Goal: Contribute content: Add original content to the website for others to see

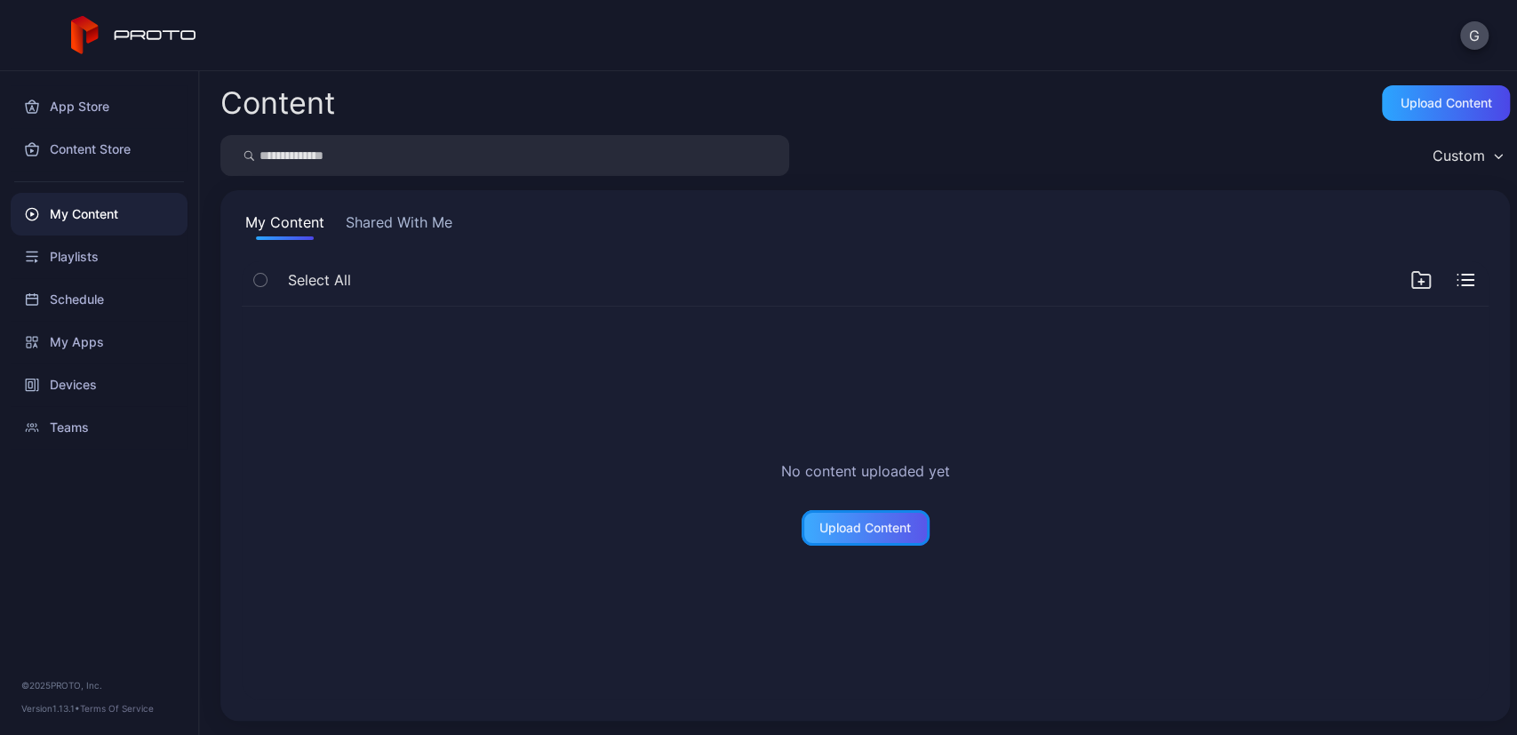
click at [850, 529] on div "Upload Content" at bounding box center [866, 528] width 92 height 14
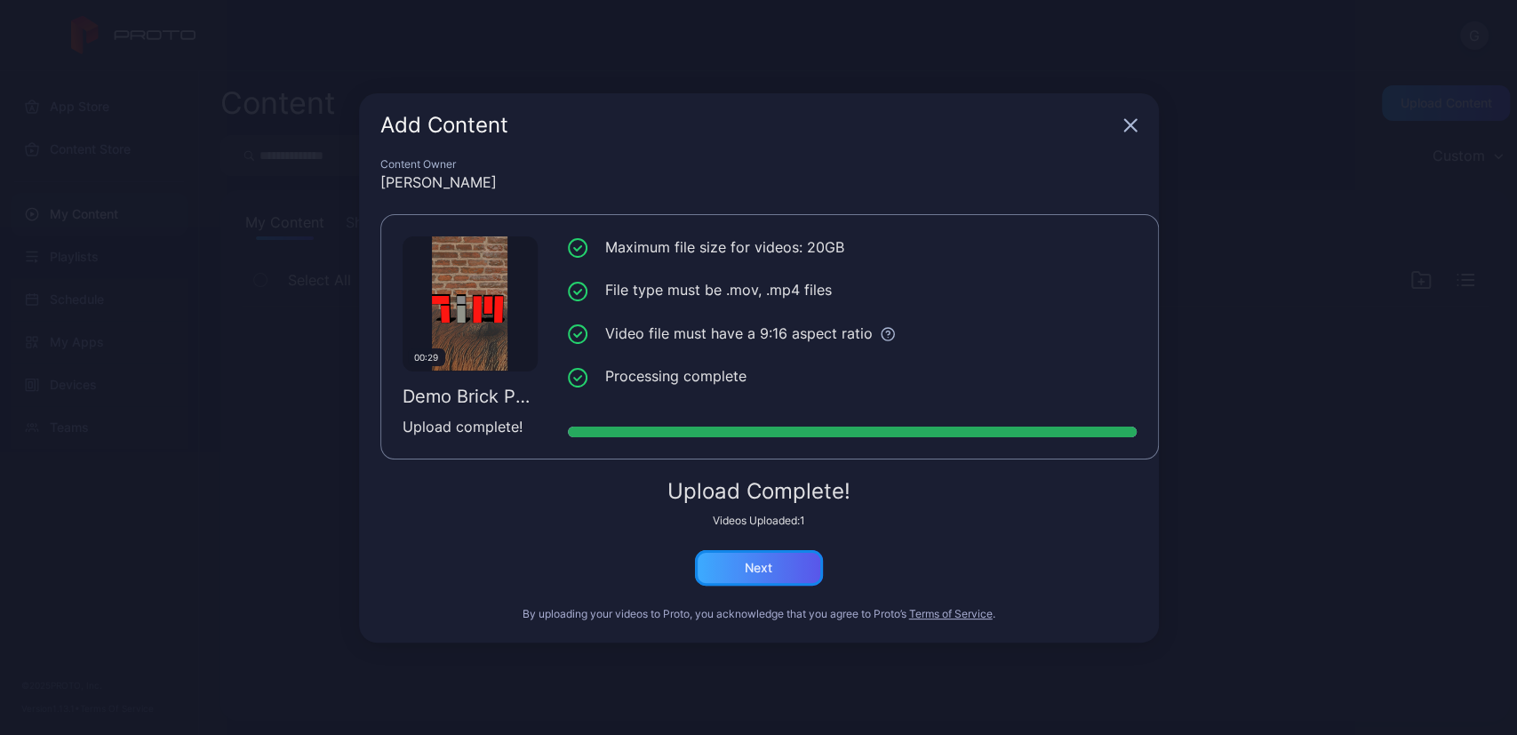
click at [763, 568] on div "Next" at bounding box center [759, 568] width 28 height 14
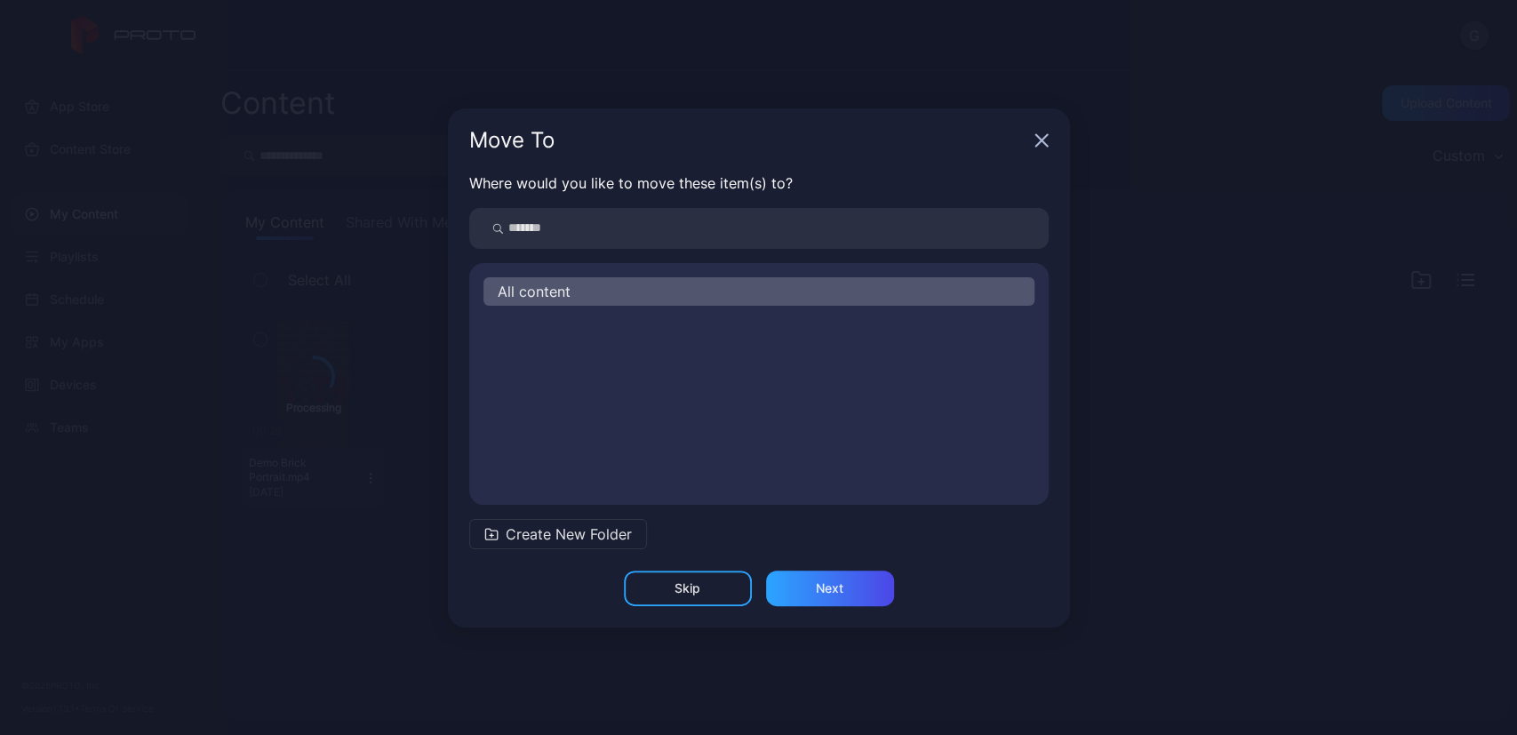
click at [545, 536] on span "Create New Folder" at bounding box center [569, 534] width 126 height 21
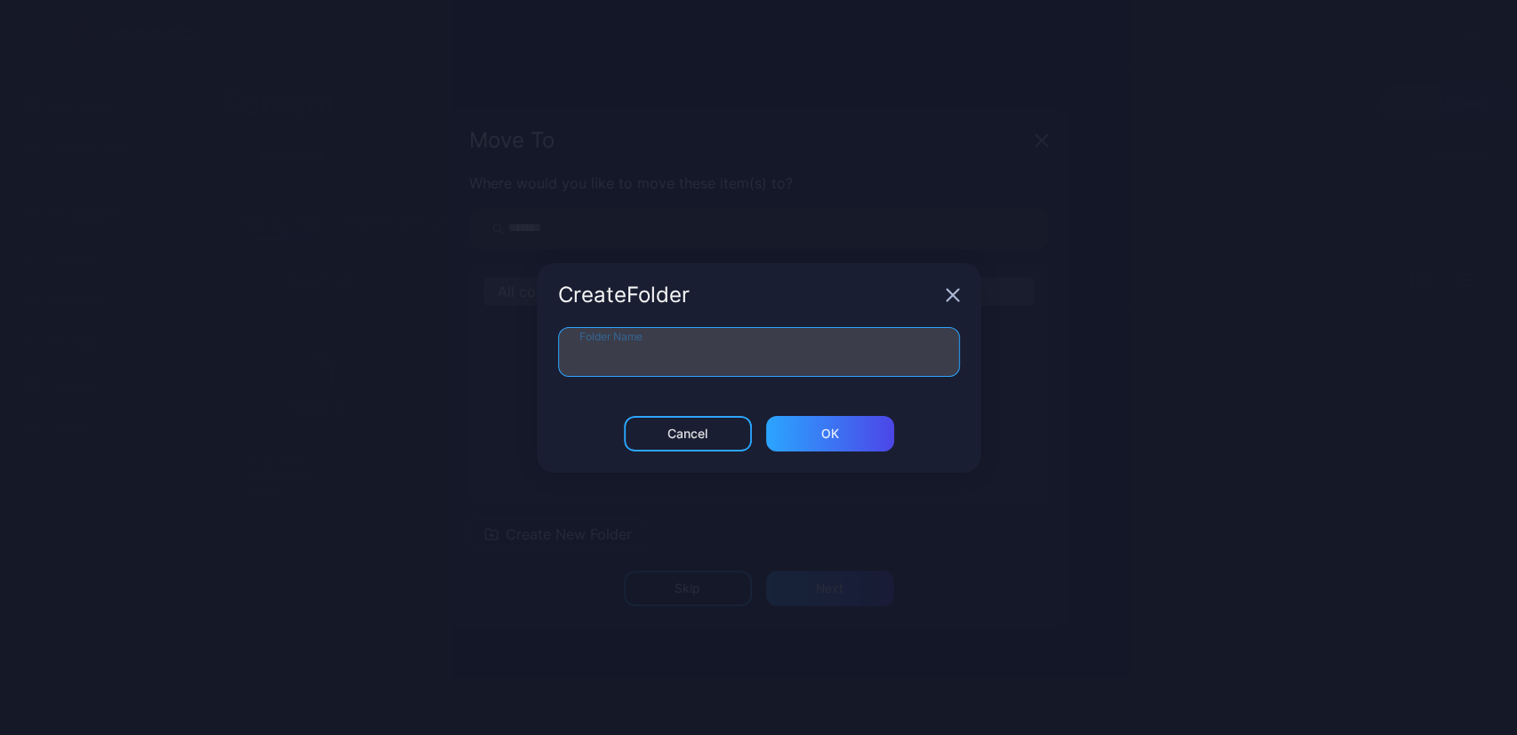
click at [695, 347] on input "Folder Name" at bounding box center [759, 352] width 402 height 50
type input "**********"
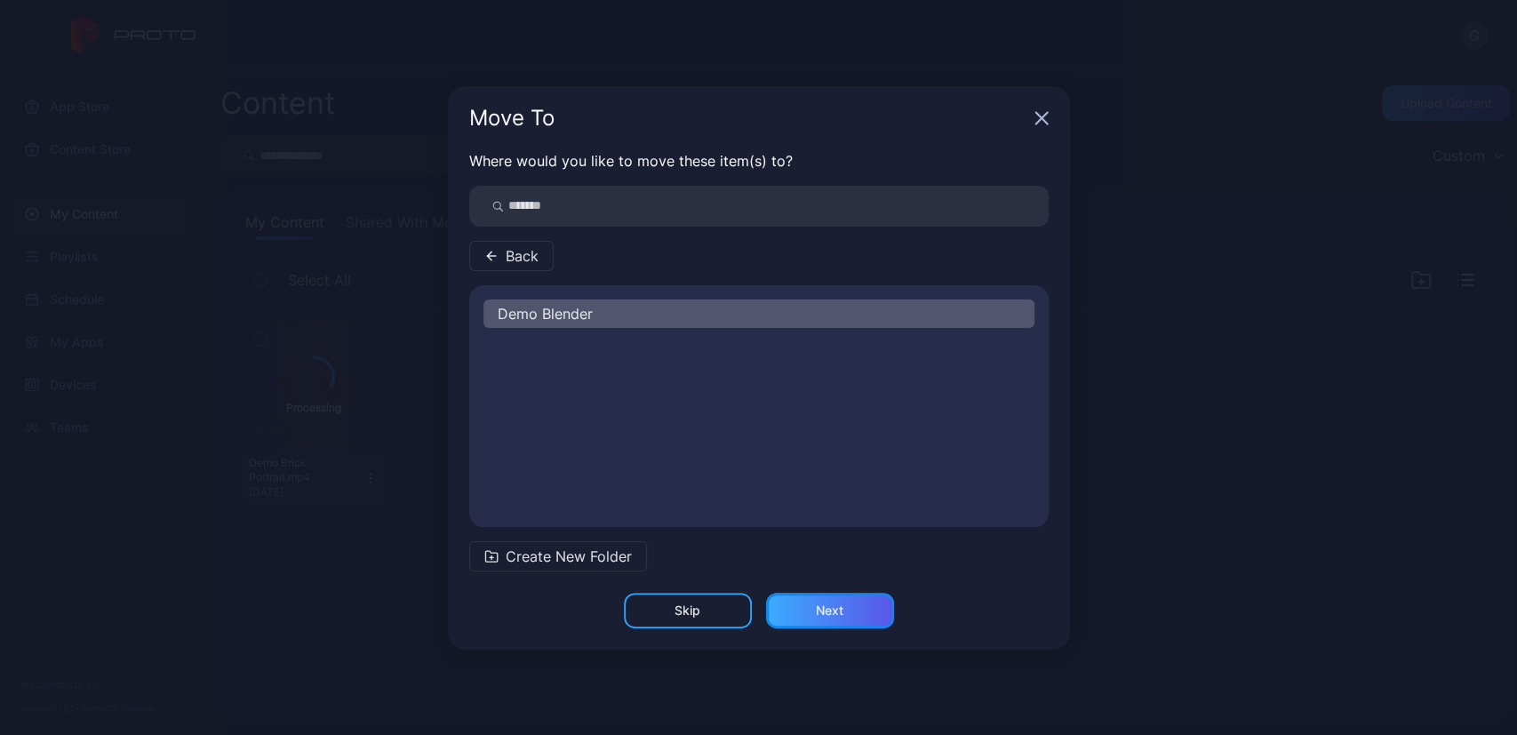
click at [819, 596] on div "Next" at bounding box center [830, 611] width 128 height 36
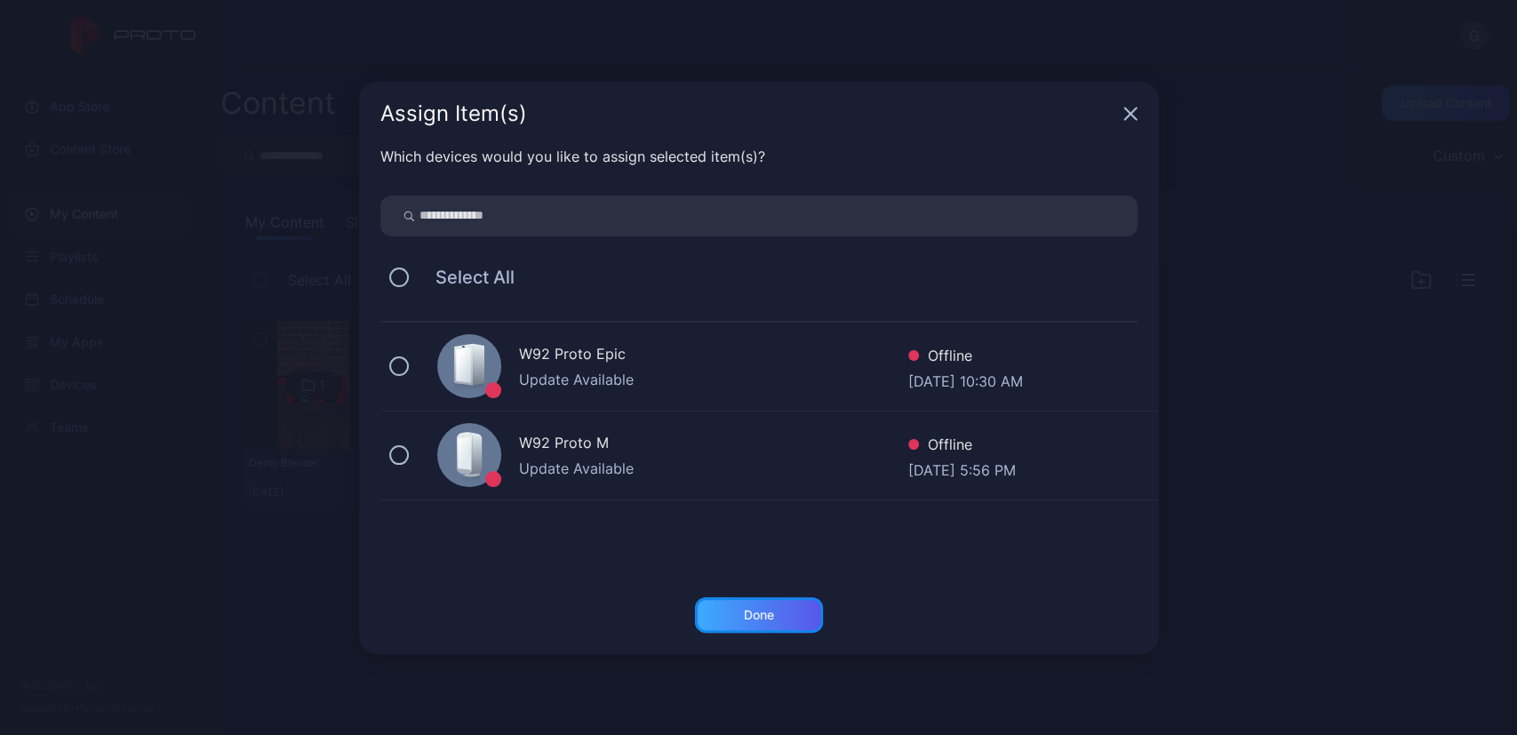
click at [738, 616] on div "Done" at bounding box center [759, 615] width 128 height 36
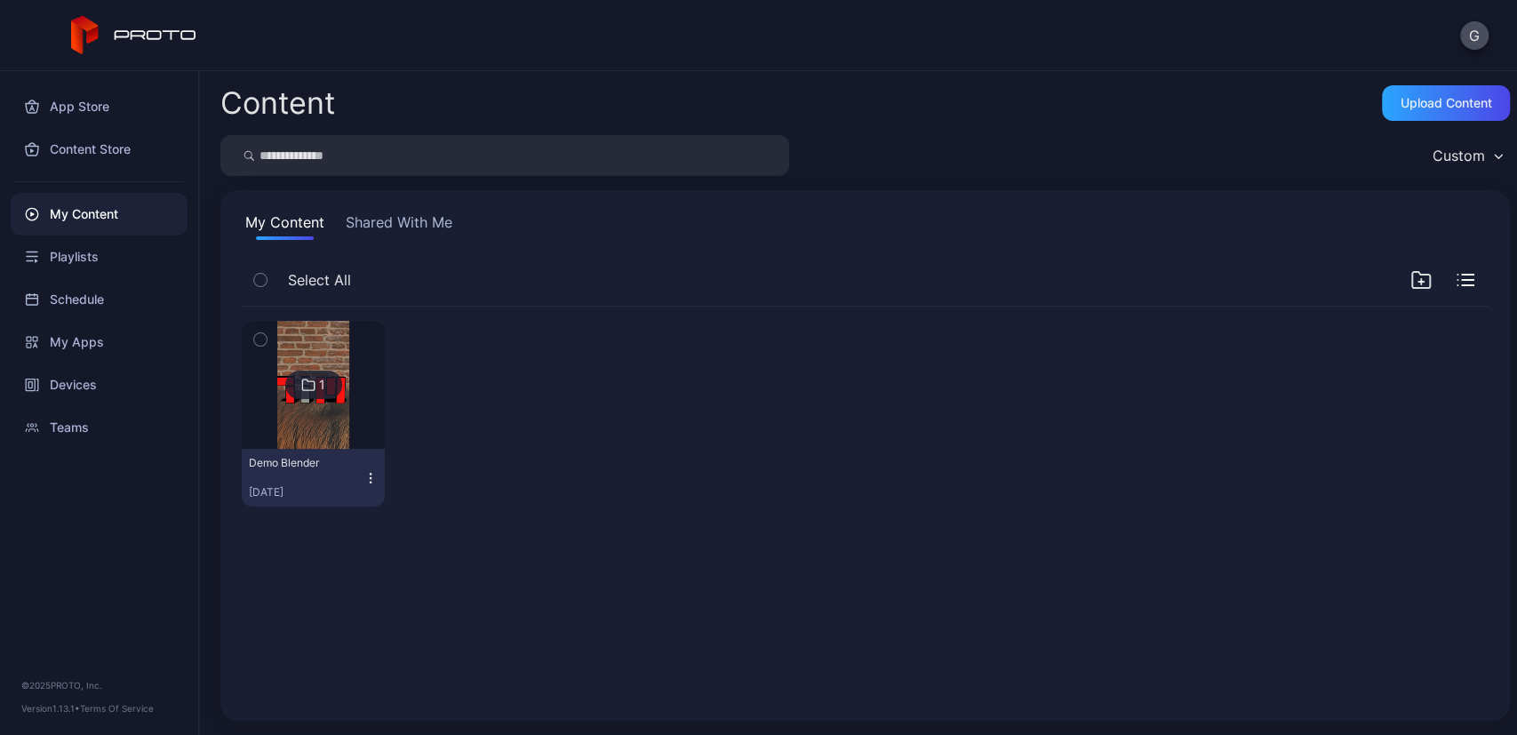
click at [326, 410] on img at bounding box center [313, 385] width 72 height 128
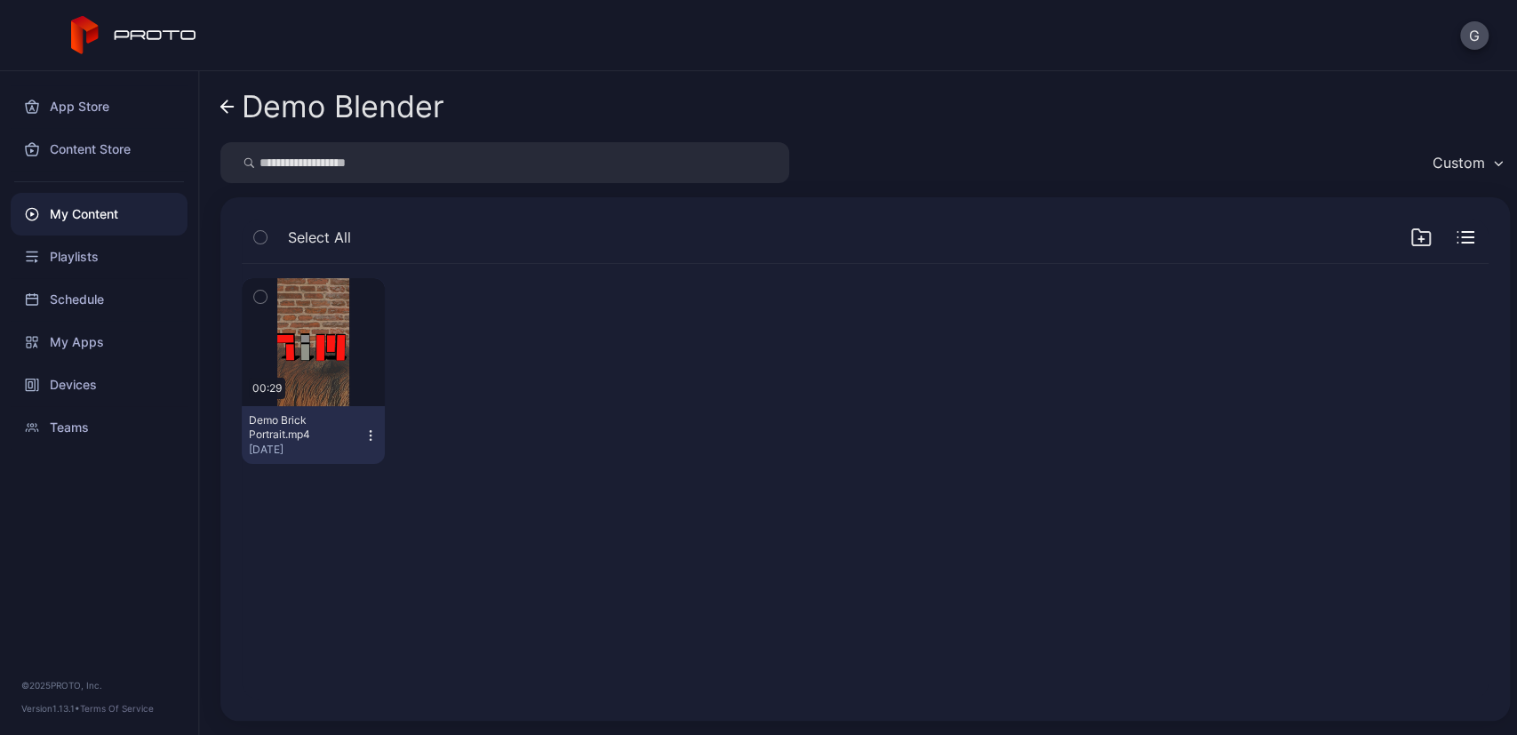
click at [1474, 232] on icon "button" at bounding box center [1466, 237] width 18 height 12
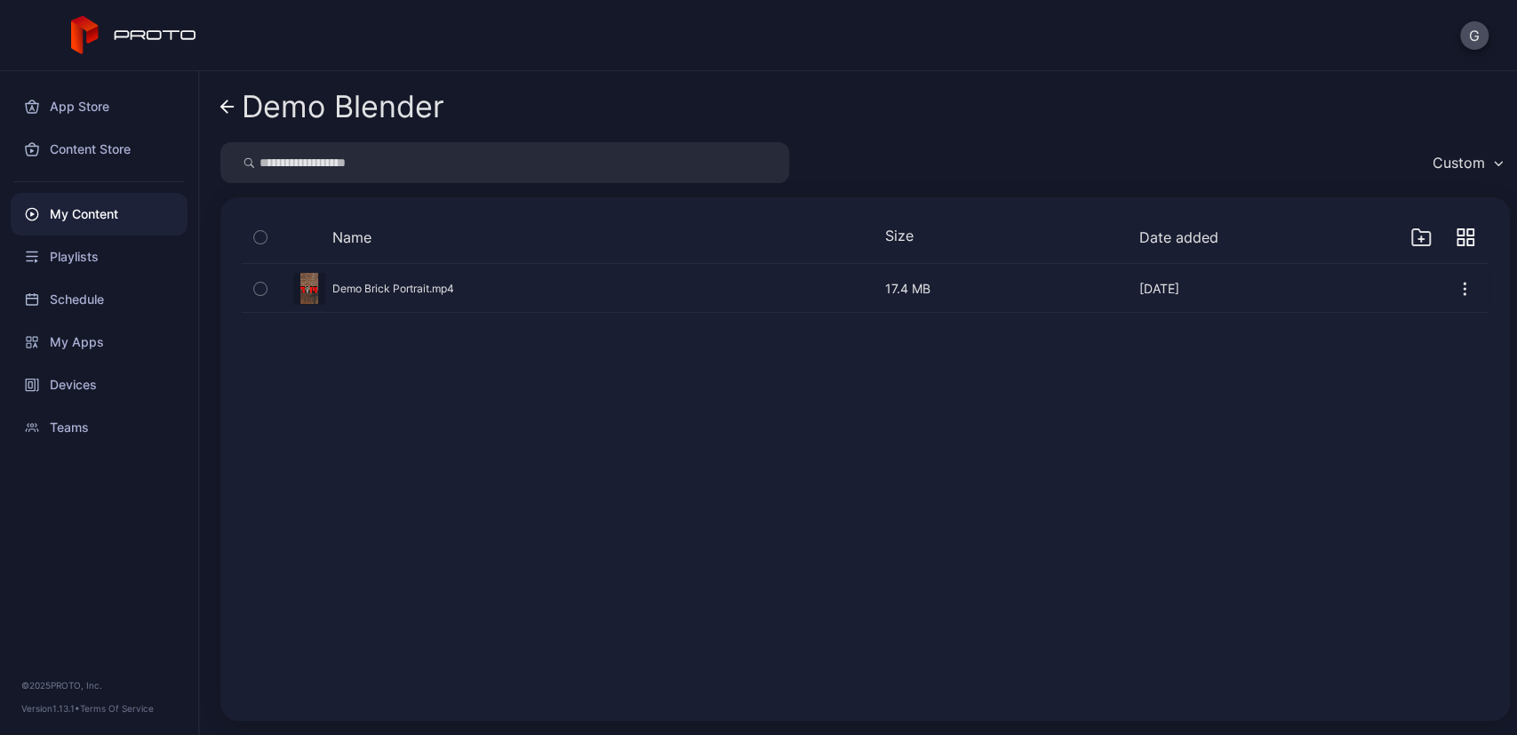
click at [259, 291] on icon "button" at bounding box center [260, 289] width 12 height 20
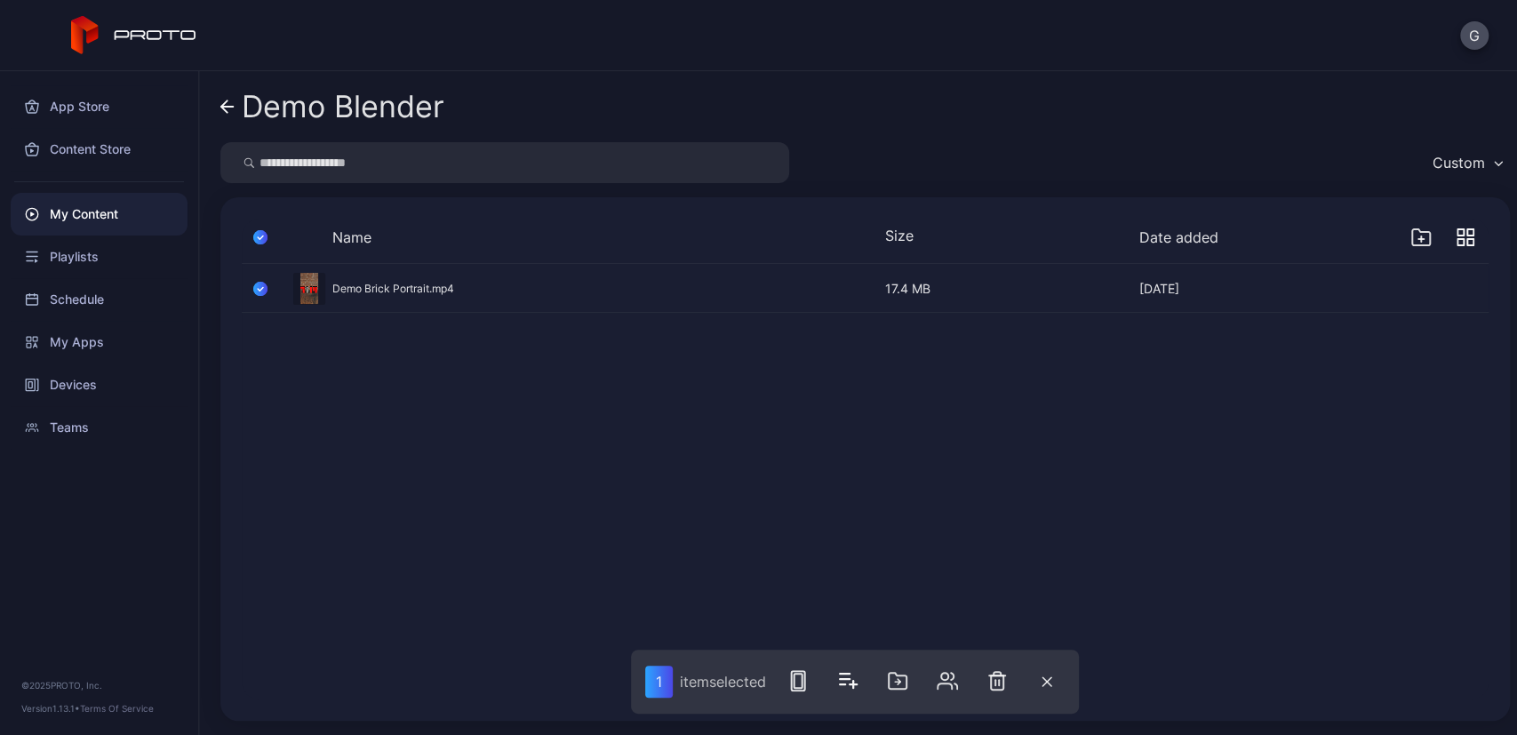
click at [342, 292] on div "Preview" at bounding box center [865, 288] width 1247 height 47
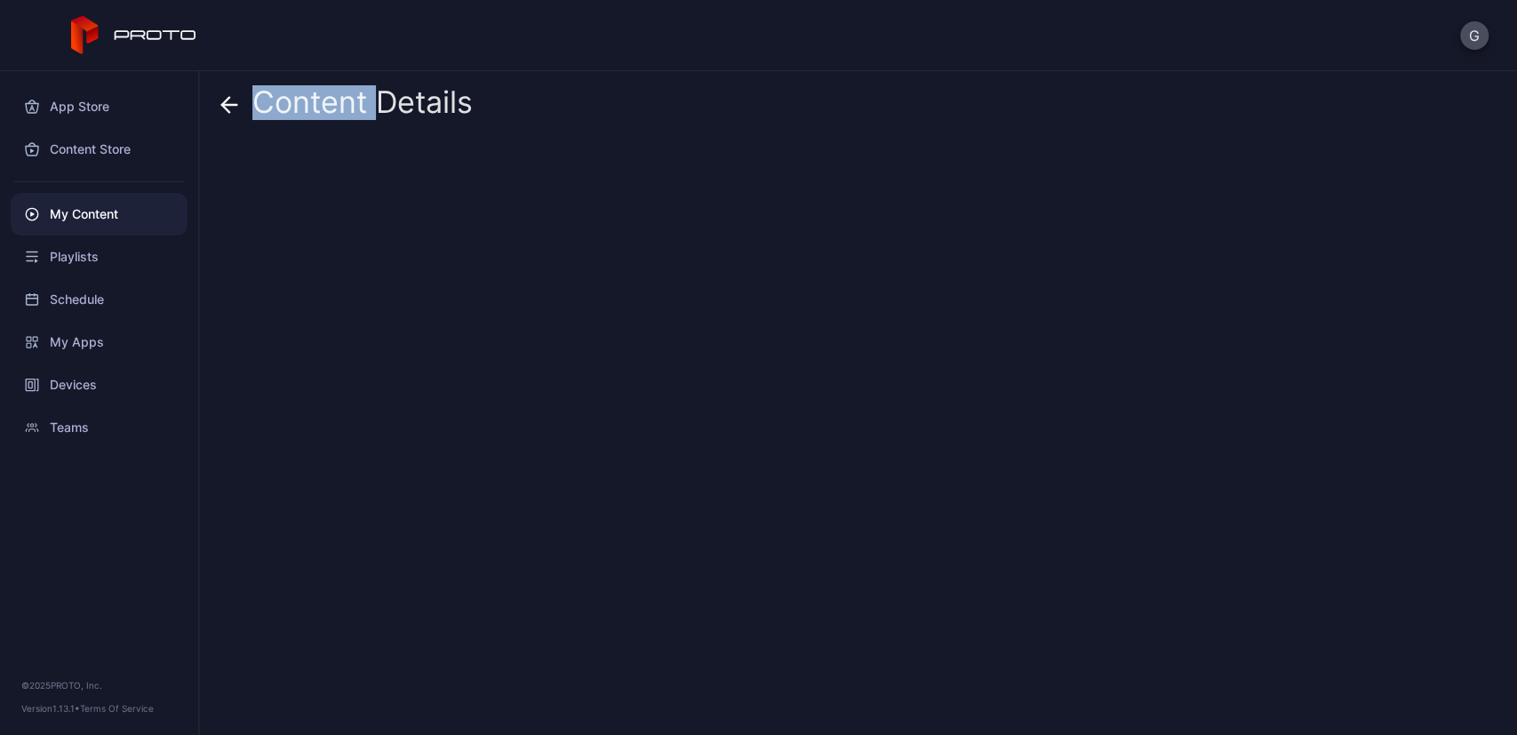
click at [340, 292] on div "Content Details" at bounding box center [858, 403] width 1318 height 664
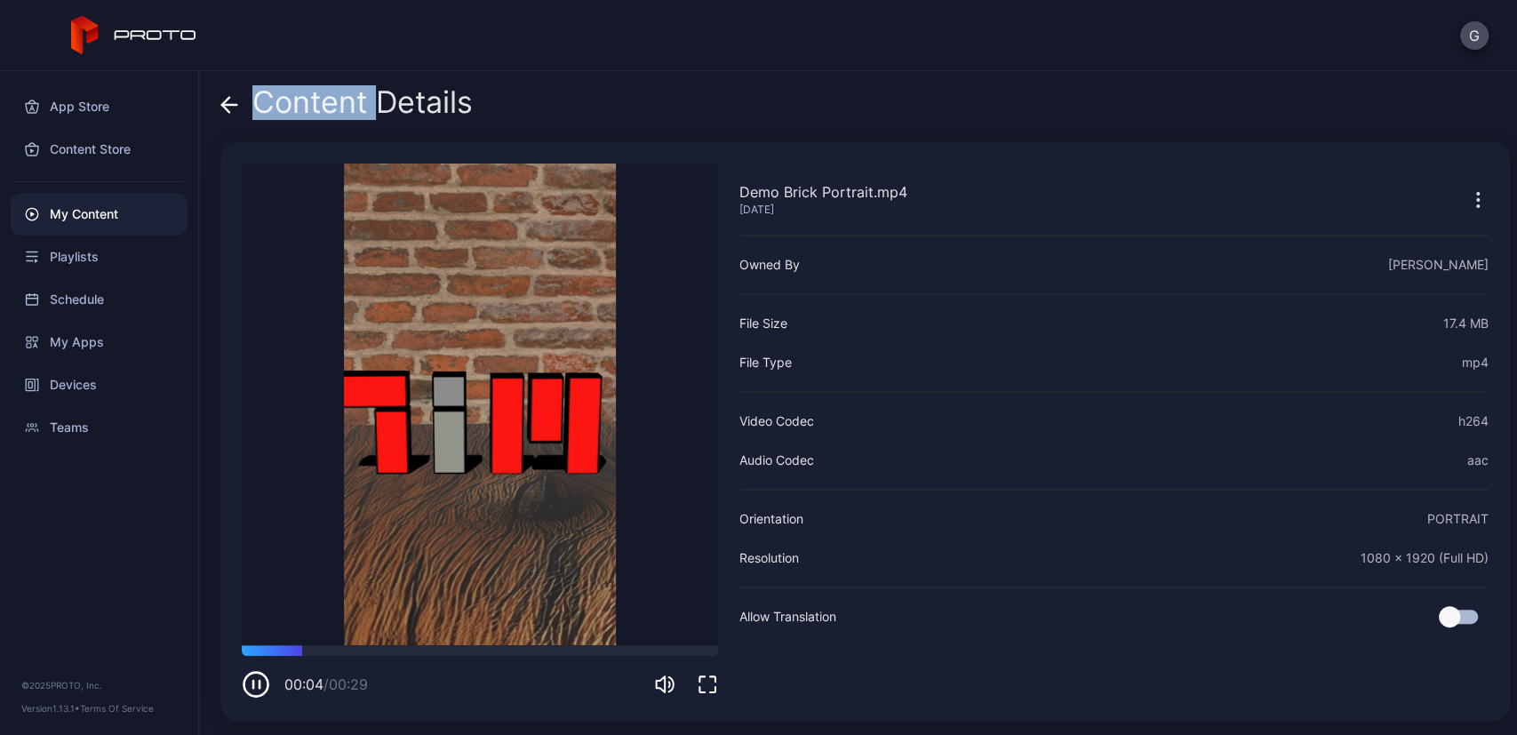
click at [253, 681] on icon "button" at bounding box center [253, 684] width 0 height 7
click at [95, 221] on div "My Content" at bounding box center [99, 214] width 177 height 43
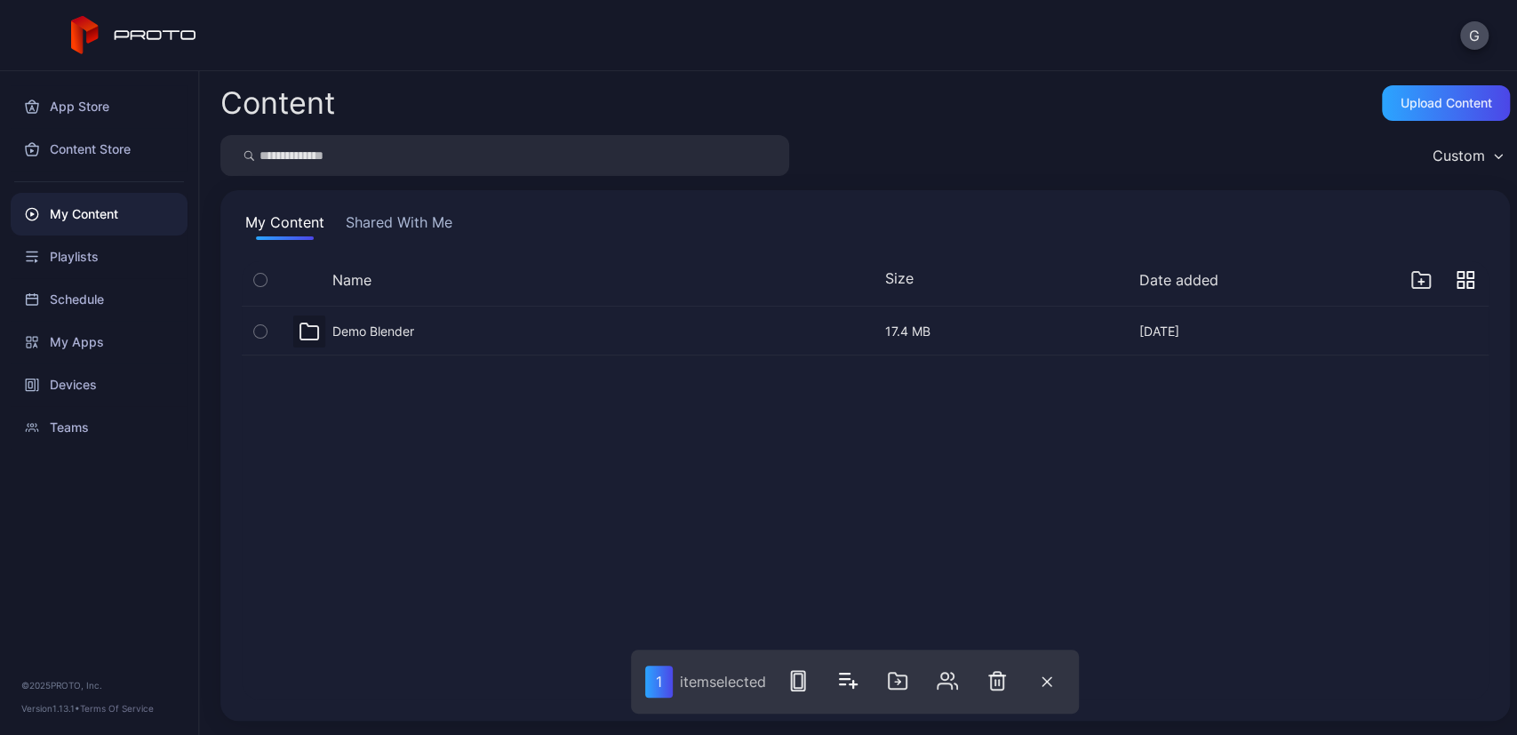
click at [264, 325] on icon "button" at bounding box center [260, 332] width 12 height 20
click at [76, 378] on div "Devices" at bounding box center [99, 385] width 177 height 43
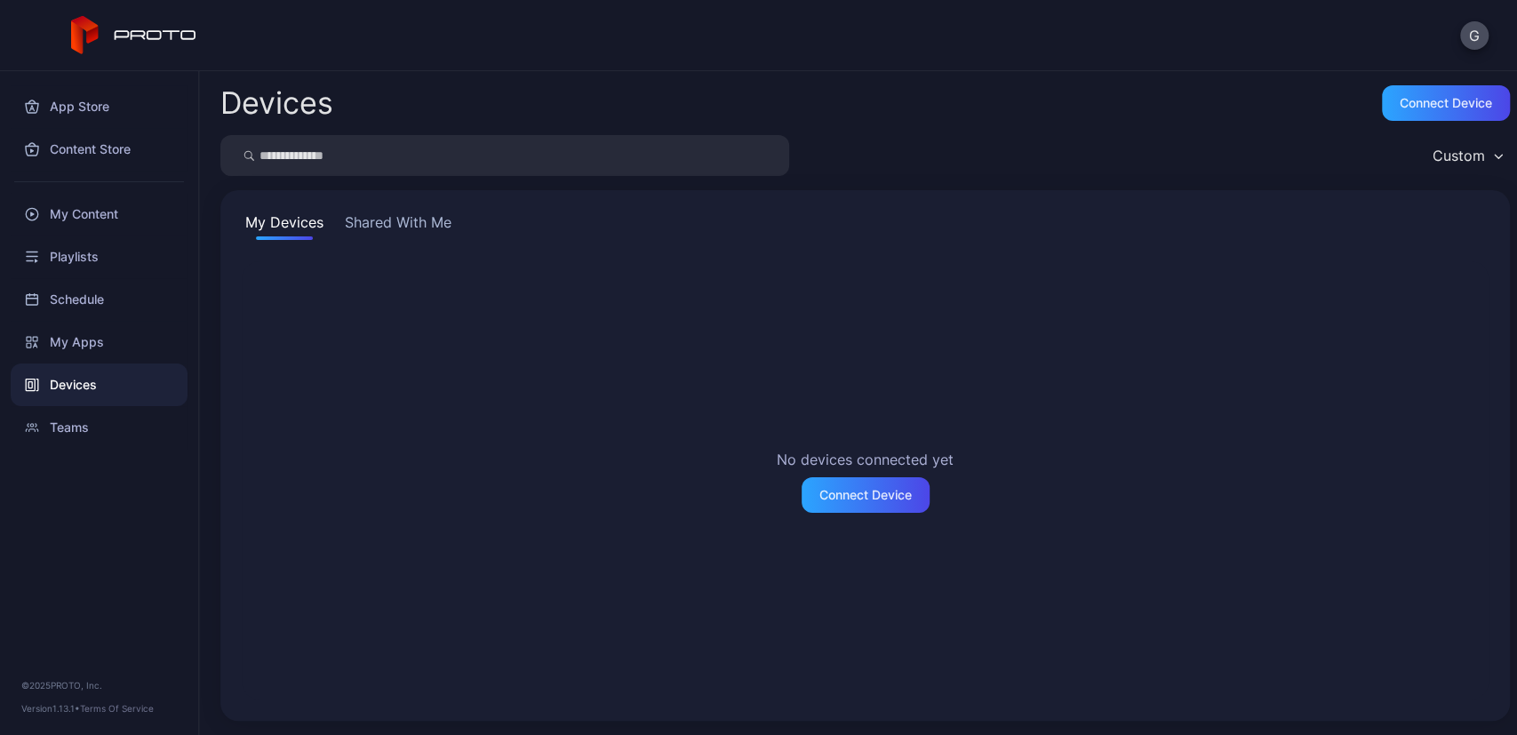
click at [400, 203] on div "My Devices Shared With Me No devices connected yet Connect Device" at bounding box center [865, 455] width 1290 height 531
click at [410, 228] on button "Shared With Me" at bounding box center [398, 226] width 114 height 28
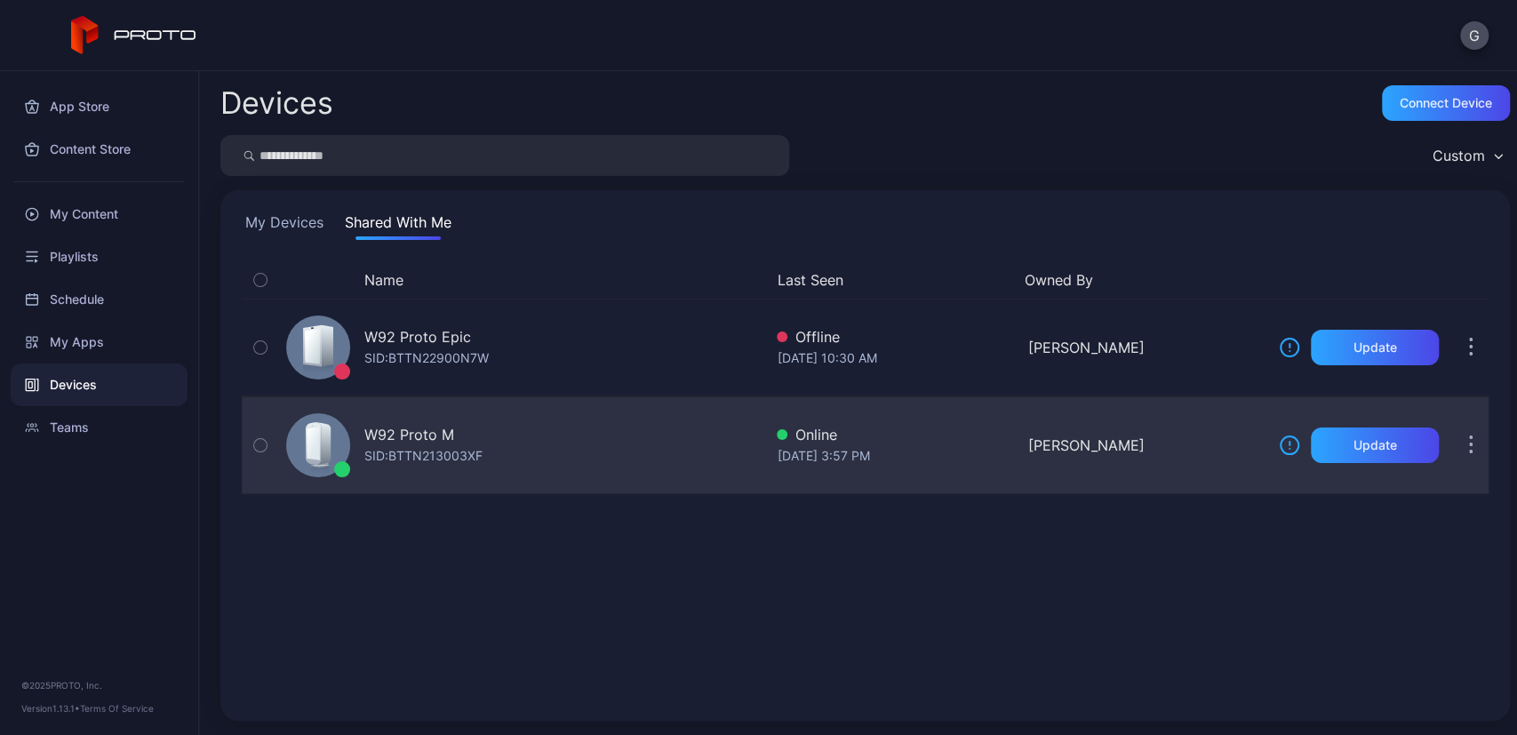
click at [262, 443] on icon "button" at bounding box center [260, 446] width 12 height 20
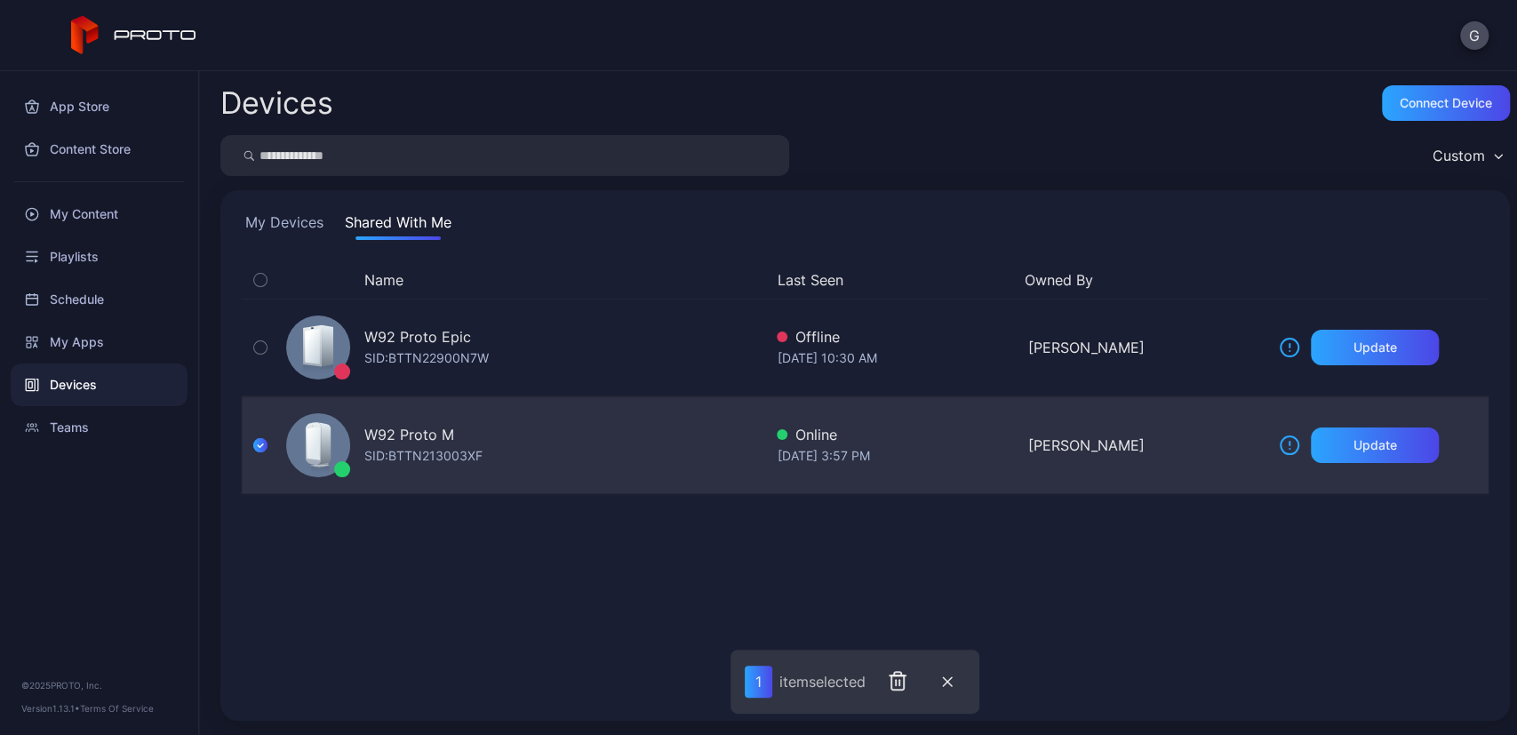
click at [322, 436] on icon at bounding box center [323, 443] width 14 height 43
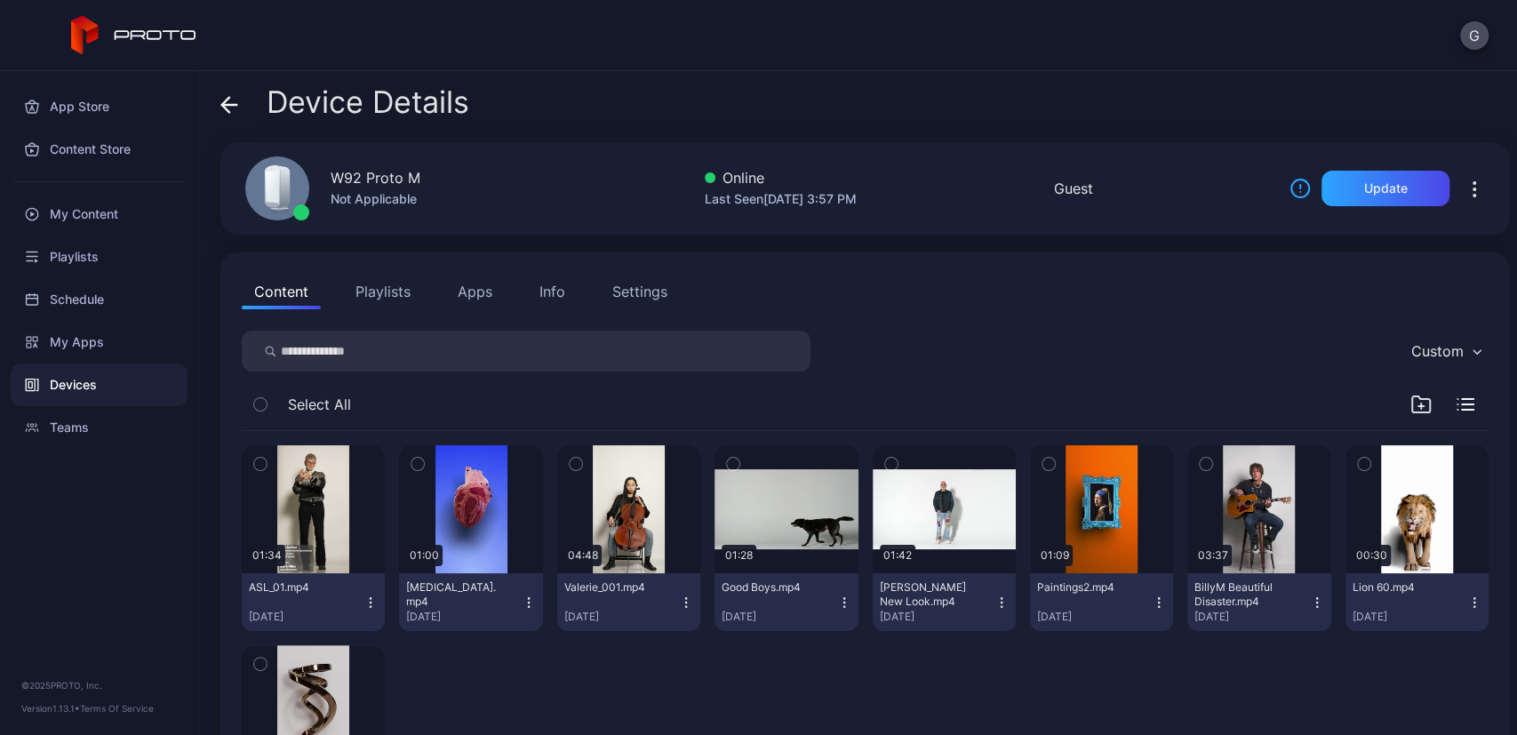
click at [1455, 403] on div at bounding box center [1443, 404] width 64 height 21
click at [1462, 404] on icon "button" at bounding box center [1468, 404] width 12 height 0
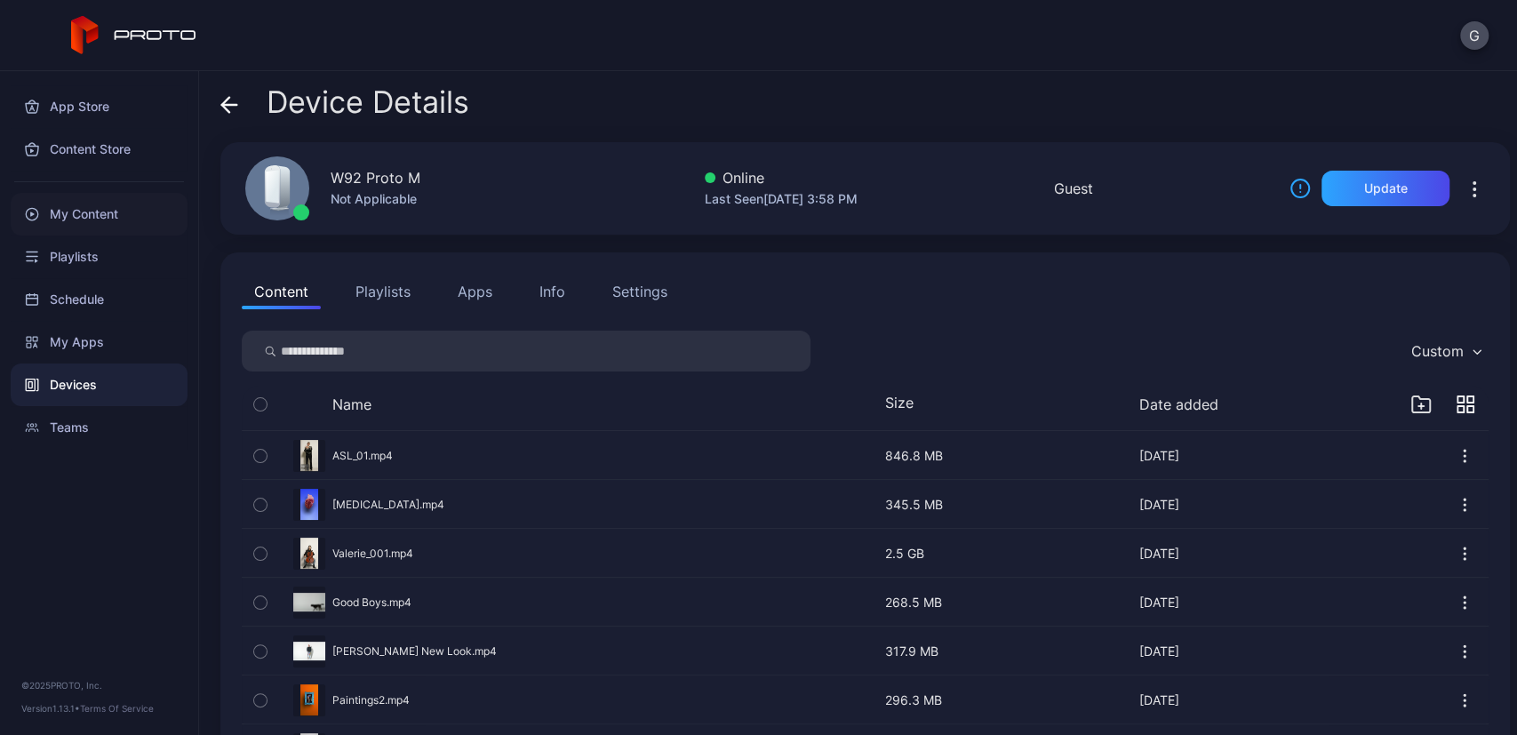
click at [69, 227] on div "My Content" at bounding box center [99, 214] width 177 height 43
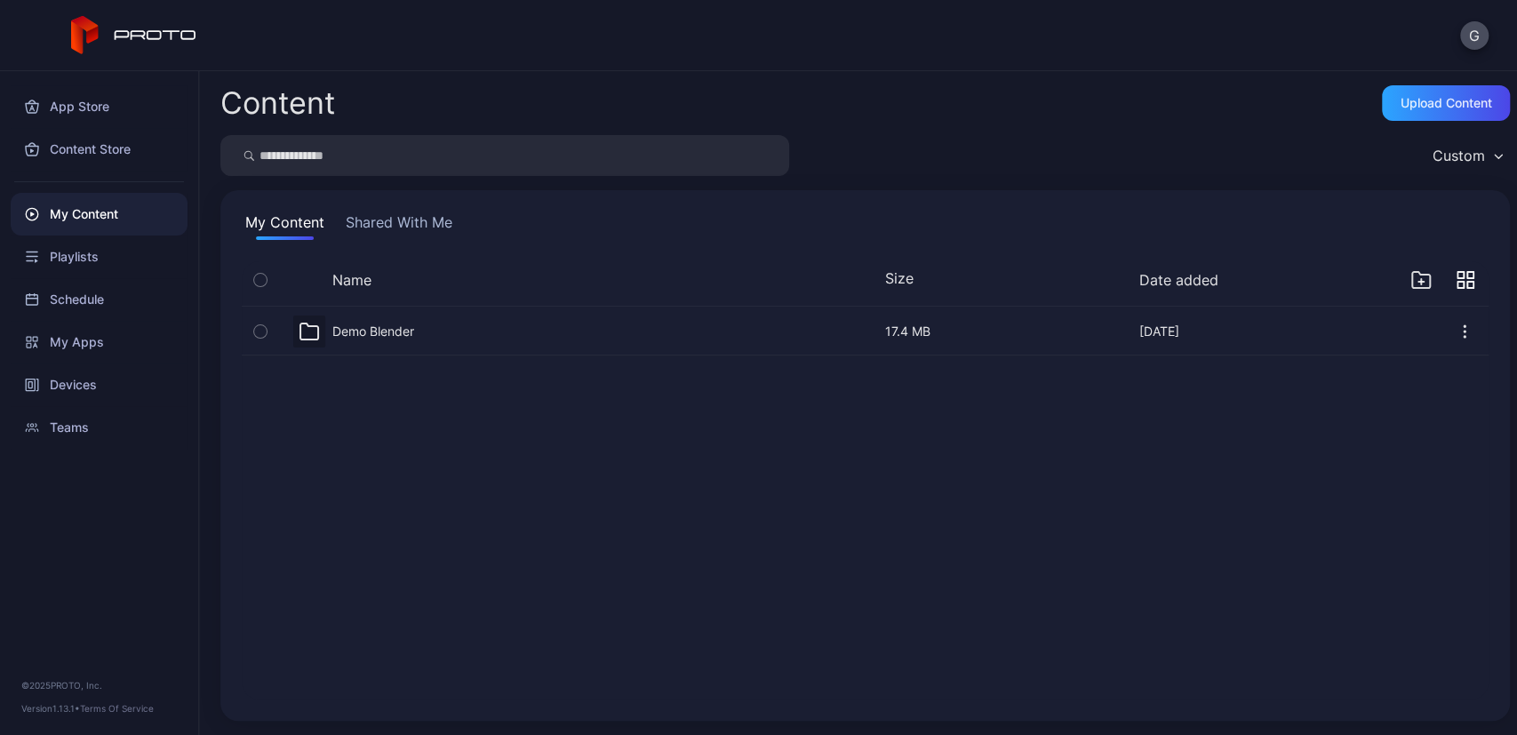
click at [310, 333] on icon at bounding box center [309, 331] width 21 height 21
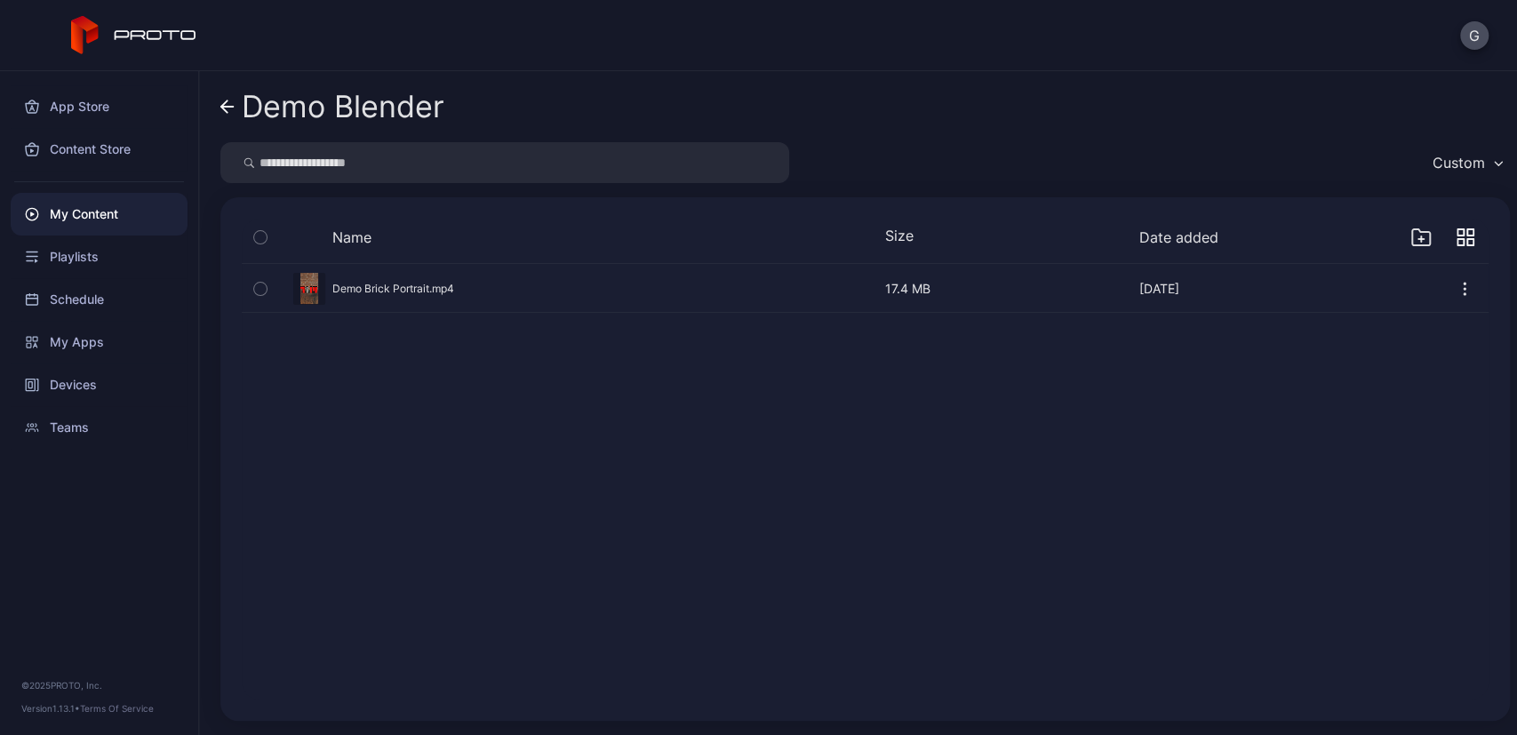
click at [260, 288] on icon "button" at bounding box center [260, 289] width 12 height 20
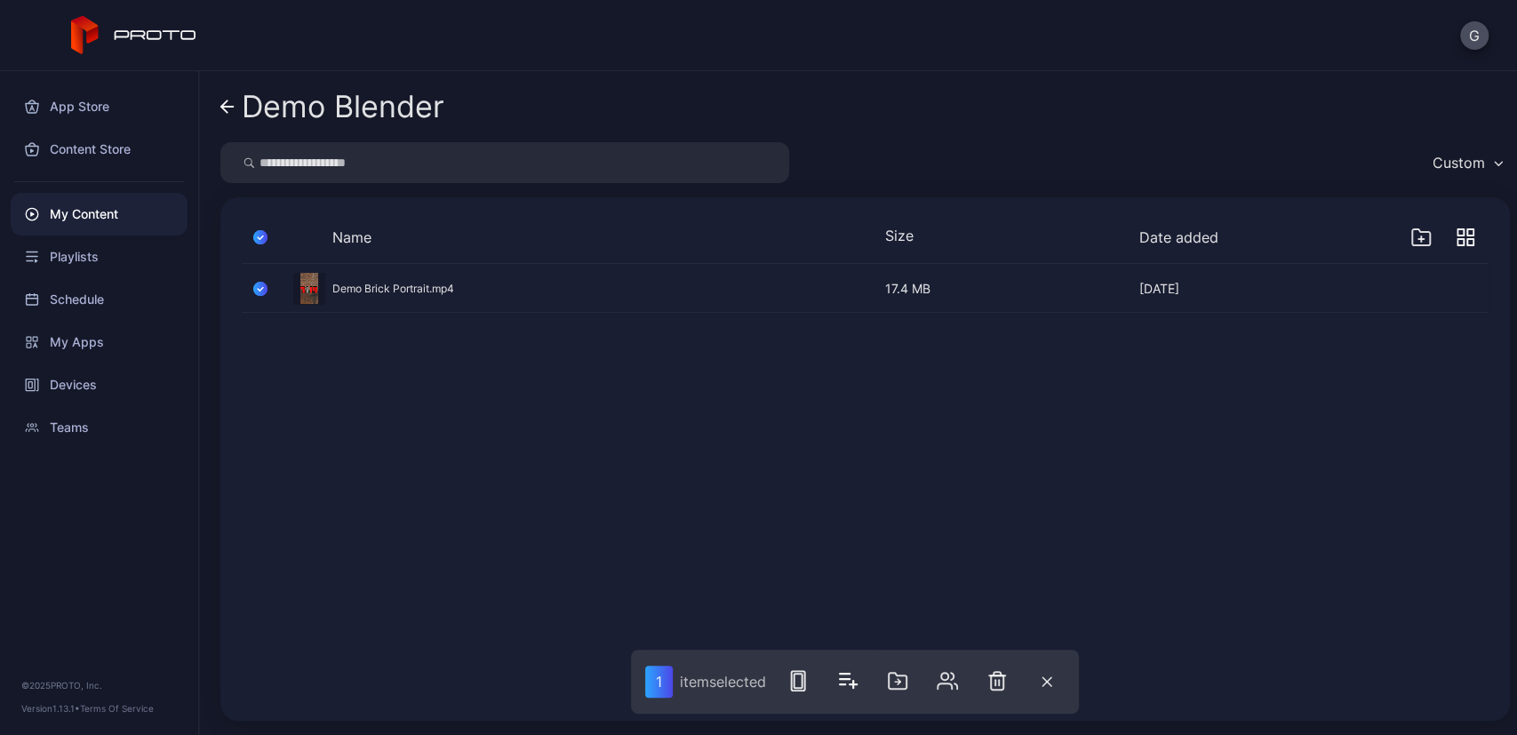
click at [634, 412] on div "Preview Demo Brick Portrait.mp4 [DATE] 17.4 MB [DATE]" at bounding box center [866, 482] width 1276 height 464
click at [797, 680] on icon "button" at bounding box center [798, 680] width 21 height 21
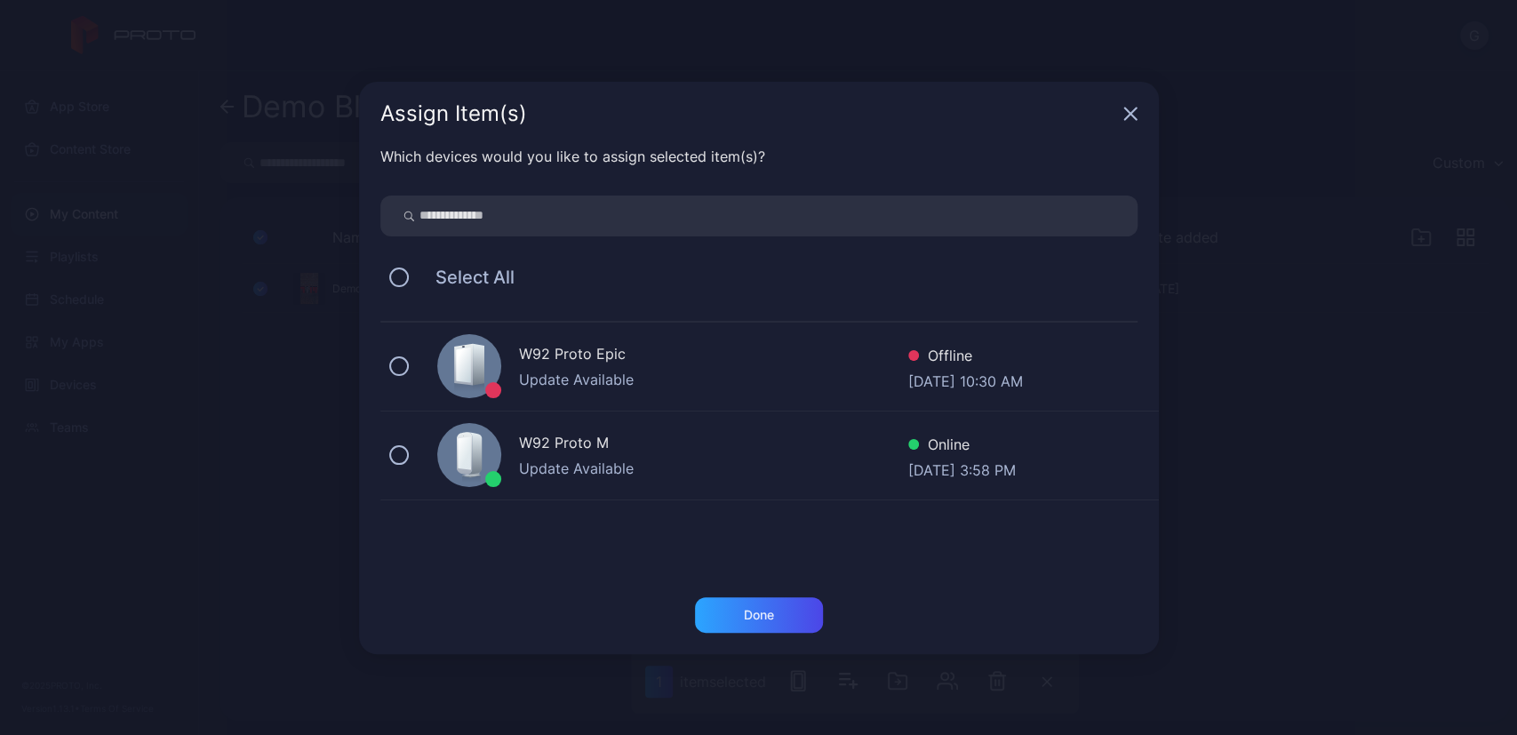
click at [409, 453] on div "W92 Proto M Update Available Online [DATE] 3:58 PM" at bounding box center [769, 456] width 779 height 89
click at [760, 609] on div "Done" at bounding box center [759, 615] width 30 height 14
